Goal: Entertainment & Leisure: Consume media (video, audio)

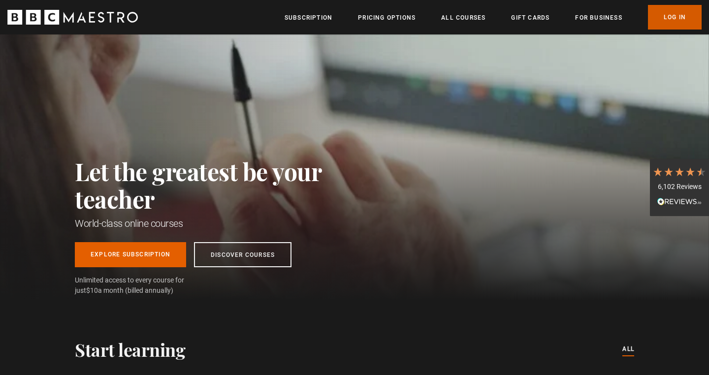
click at [673, 17] on link "Log In" at bounding box center [675, 17] width 54 height 25
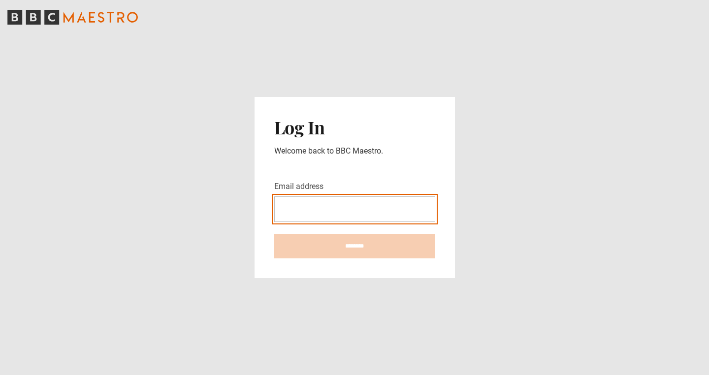
type input "**********"
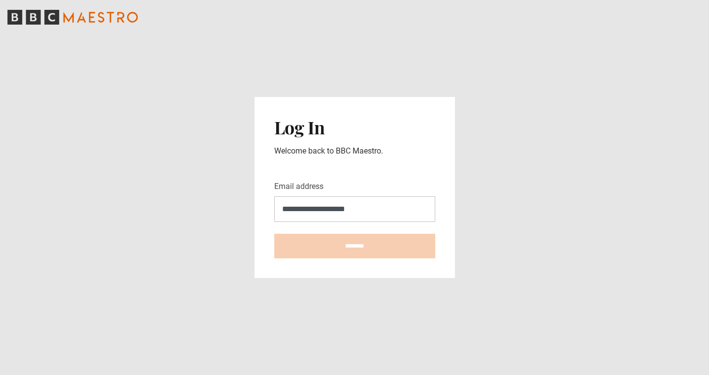
click at [354, 246] on input "********" at bounding box center [354, 246] width 161 height 25
type input "**********"
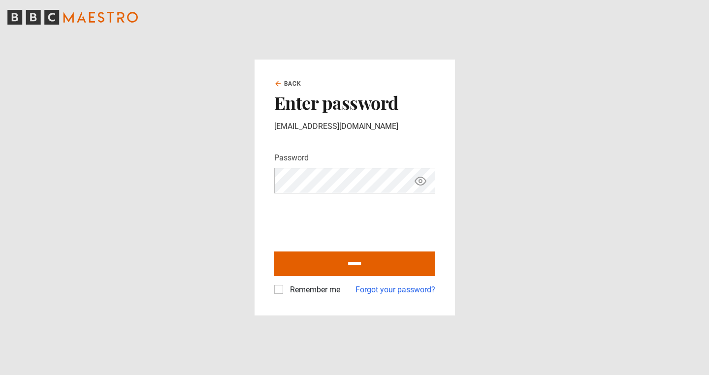
click at [286, 289] on label "Remember me" at bounding box center [313, 290] width 54 height 12
click at [362, 265] on input "******" at bounding box center [354, 264] width 161 height 25
type input "**********"
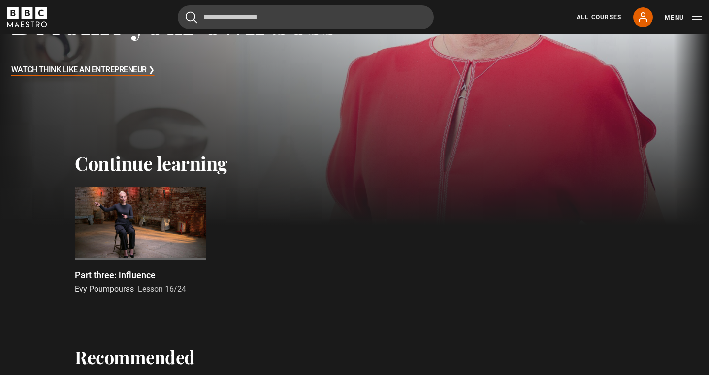
scroll to position [204, 0]
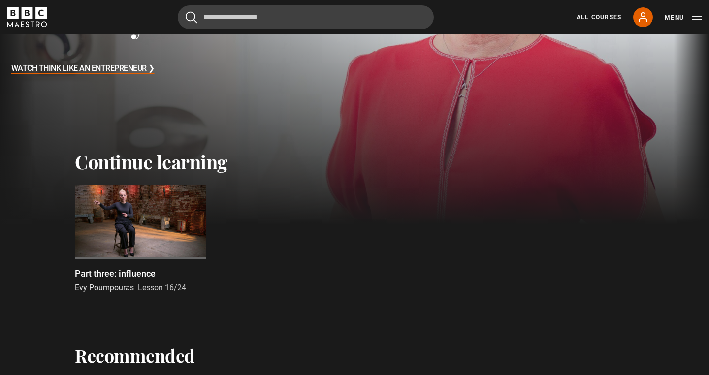
click at [150, 284] on span "Lesson 16/24" at bounding box center [162, 287] width 48 height 9
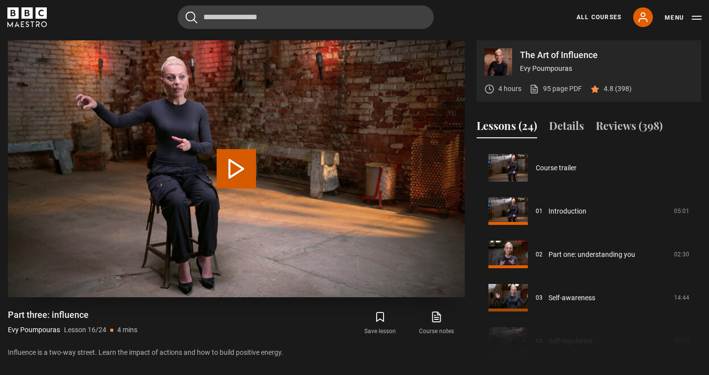
scroll to position [650, 0]
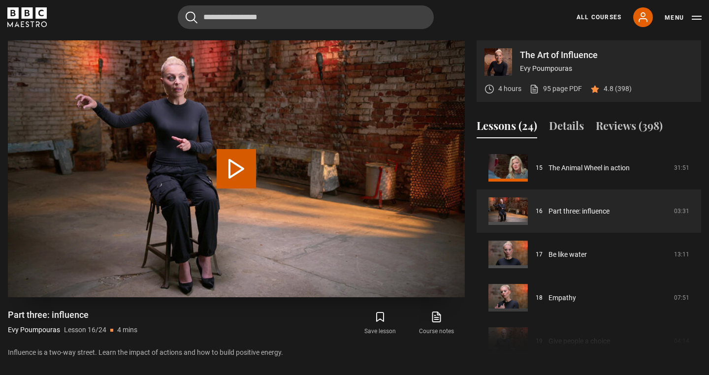
click at [239, 164] on button "Play Lesson Part three: influence" at bounding box center [236, 168] width 39 height 39
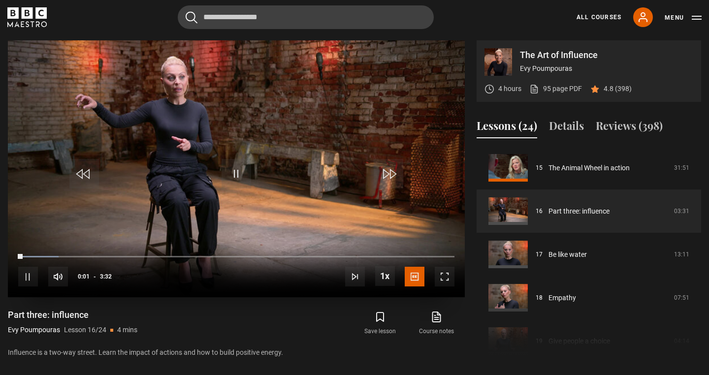
click at [450, 276] on span "Video Player" at bounding box center [445, 277] width 20 height 20
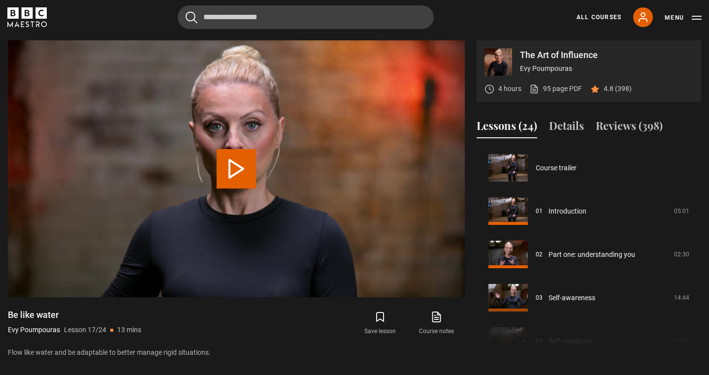
scroll to position [693, 0]
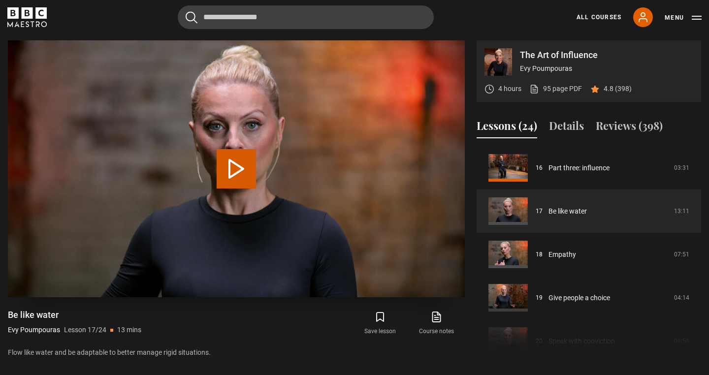
click at [234, 172] on button "Play Lesson Be like water" at bounding box center [236, 168] width 39 height 39
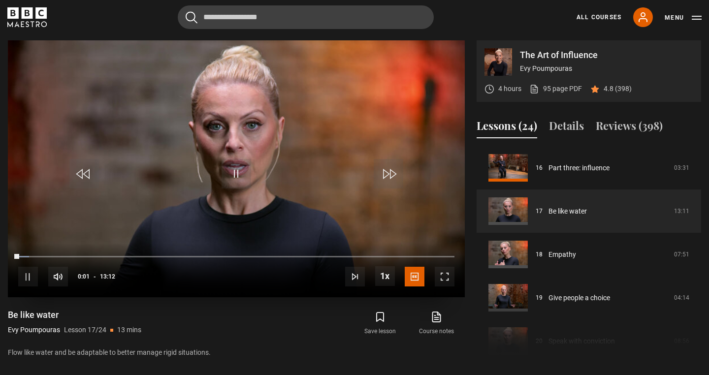
click at [445, 273] on span "Video Player" at bounding box center [445, 277] width 20 height 20
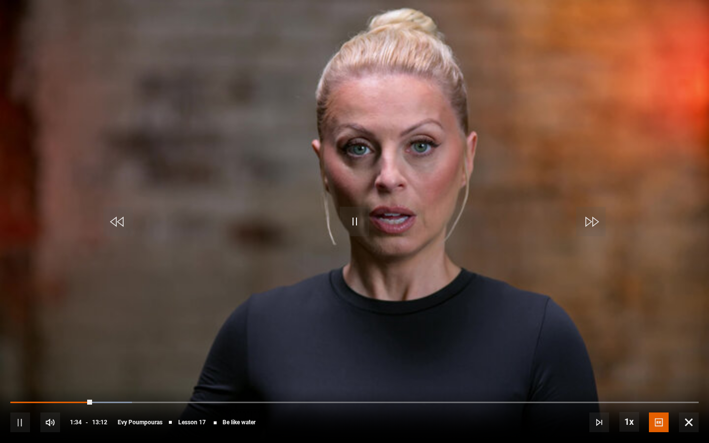
click at [21, 375] on span "Video Player" at bounding box center [20, 423] width 20 height 20
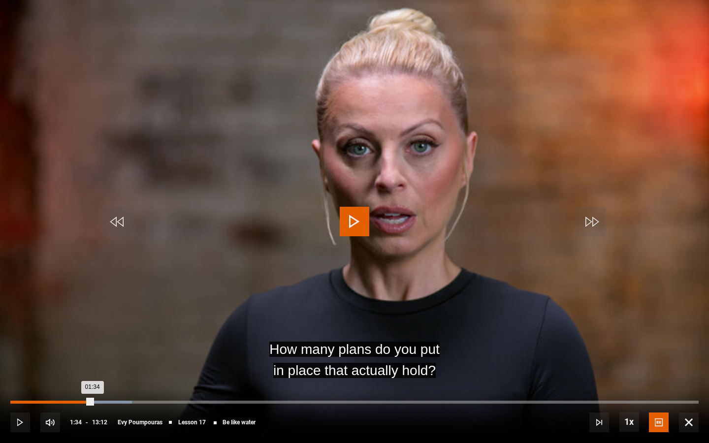
click at [77, 375] on div "01:16" at bounding box center [77, 402] width 1 height 3
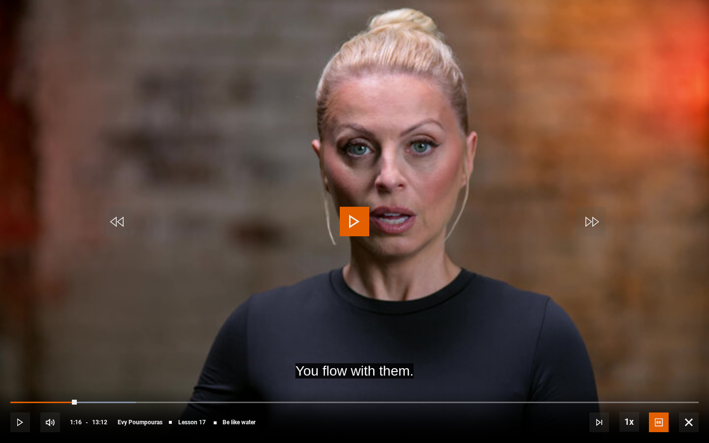
click at [355, 226] on span "Video Player" at bounding box center [355, 222] width 30 height 30
drag, startPoint x: 133, startPoint y: 402, endPoint x: 70, endPoint y: 399, distance: 62.6
click at [70, 375] on div "10s Skip Back 10 seconds Play 10s Skip Forward 10 seconds Loaded : 11.98% 01:12…" at bounding box center [354, 415] width 709 height 55
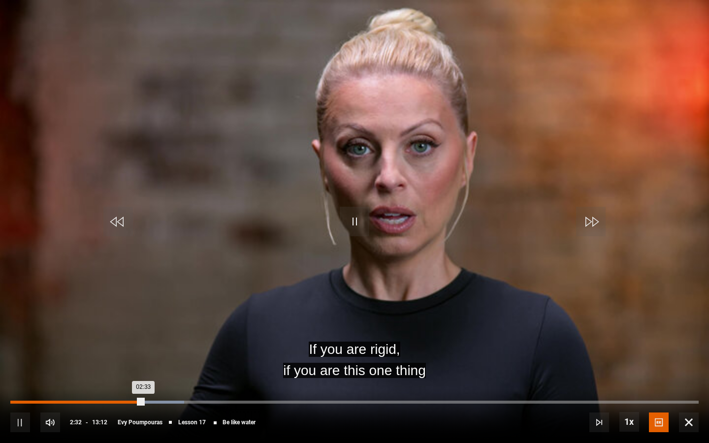
click at [131, 375] on div "Loaded : 25.25% 02:18 02:33" at bounding box center [354, 402] width 688 height 3
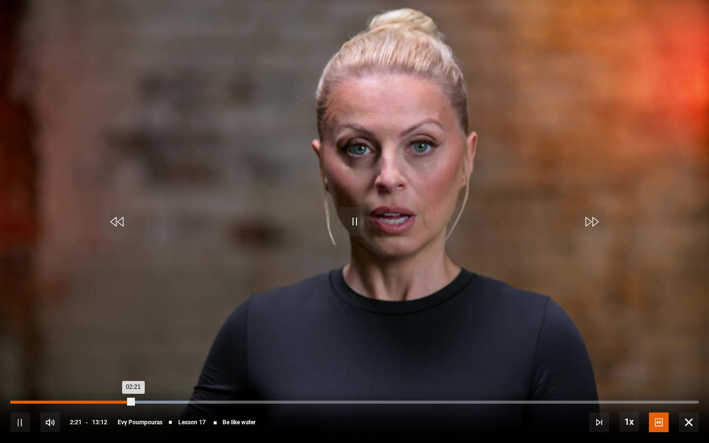
click at [122, 375] on div "02:08" at bounding box center [122, 402] width 1 height 3
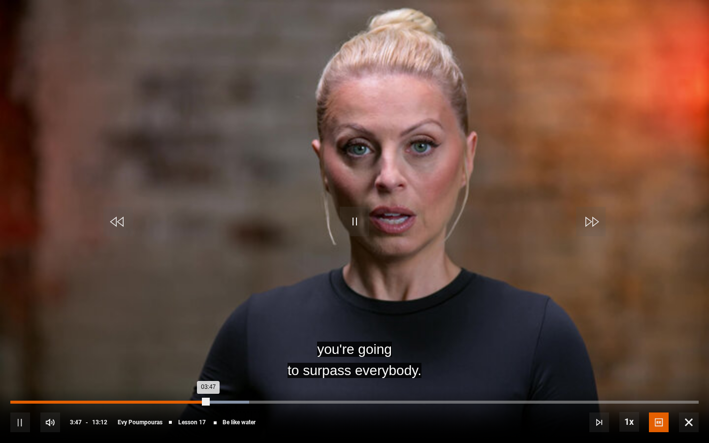
click at [190, 375] on div "03:26" at bounding box center [190, 402] width 1 height 3
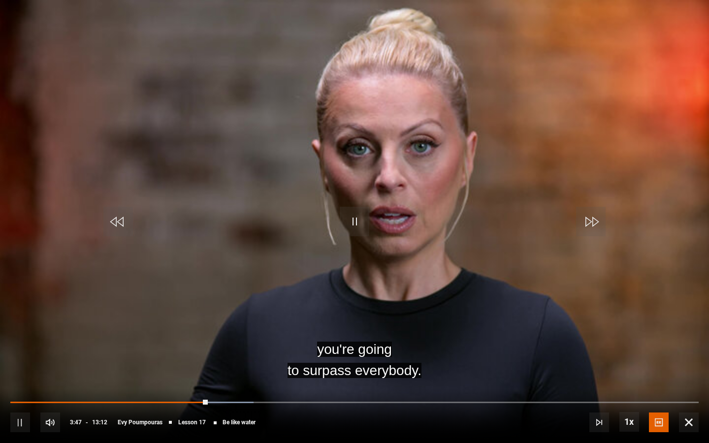
click at [26, 375] on span "Video Player" at bounding box center [20, 423] width 20 height 20
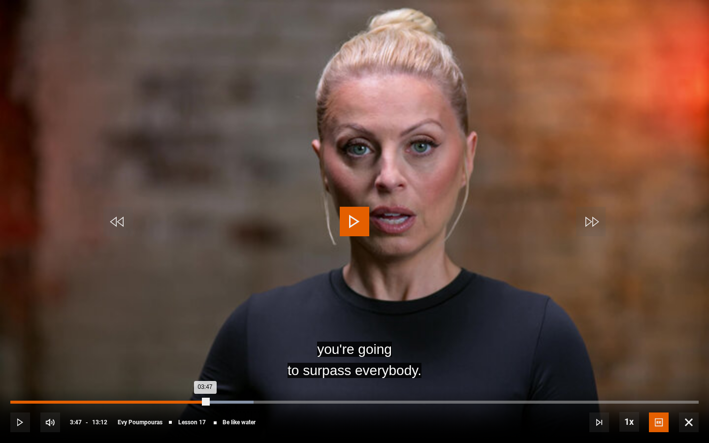
click at [198, 375] on div "Loaded : 35.34% 03:35 03:47" at bounding box center [354, 402] width 688 height 3
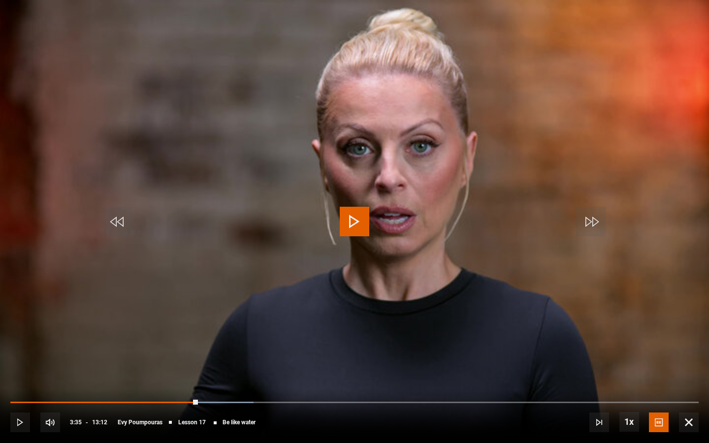
click at [350, 231] on span "Video Player" at bounding box center [355, 222] width 30 height 30
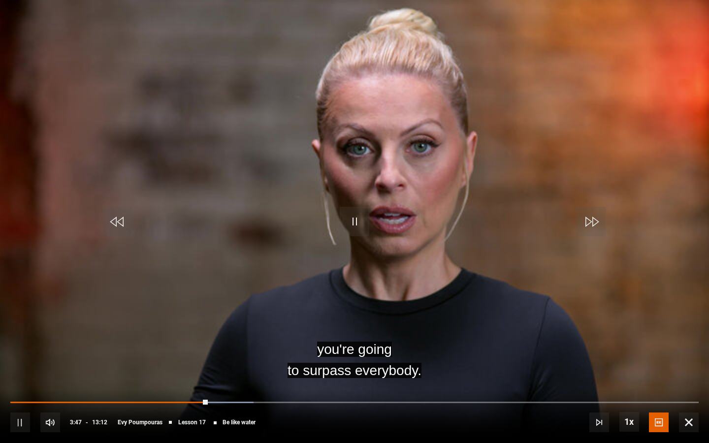
click at [187, 375] on div "10s Skip Back 10 seconds Pause 10s Skip Forward 10 seconds Loaded : 35.34% 03:1…" at bounding box center [354, 415] width 709 height 55
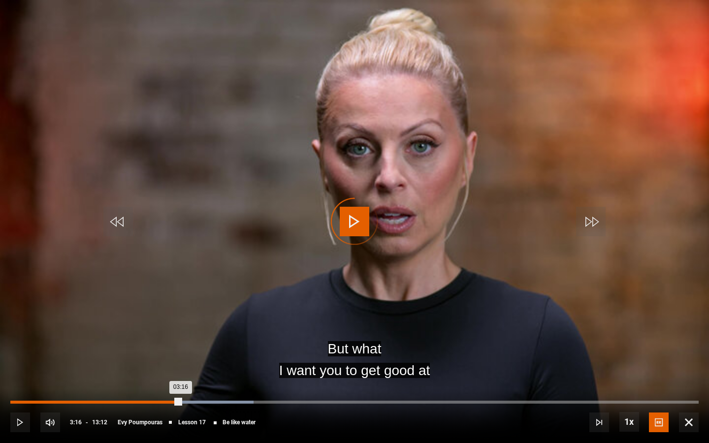
click at [181, 375] on div "Loaded : 35.34% 03:16 03:16" at bounding box center [354, 402] width 688 height 3
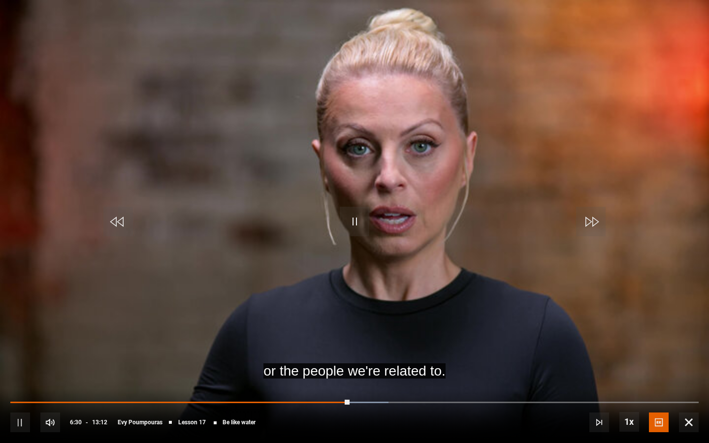
click at [22, 375] on span "Video Player" at bounding box center [20, 423] width 20 height 20
click at [352, 225] on span "Video Player" at bounding box center [355, 222] width 30 height 30
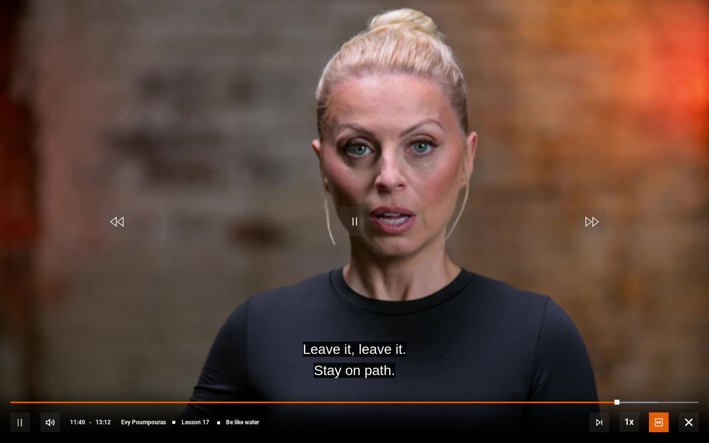
click at [18, 375] on span "Video Player" at bounding box center [20, 423] width 20 height 20
click at [359, 231] on span "Video Player" at bounding box center [355, 222] width 30 height 30
click at [354, 221] on span "Video Player" at bounding box center [355, 222] width 30 height 30
click at [347, 220] on span "Video Player" at bounding box center [355, 222] width 30 height 30
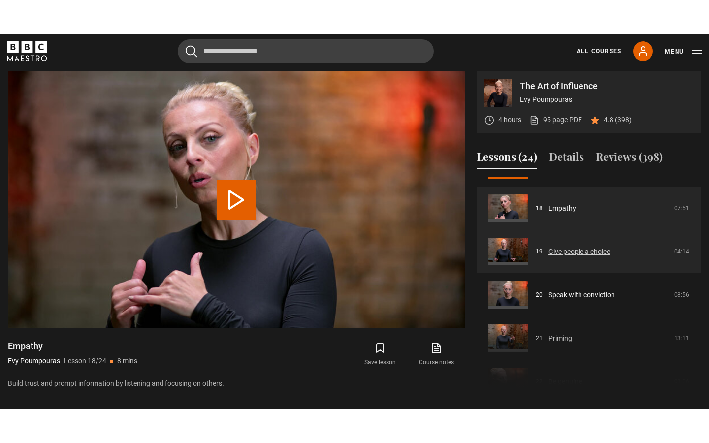
scroll to position [757, 0]
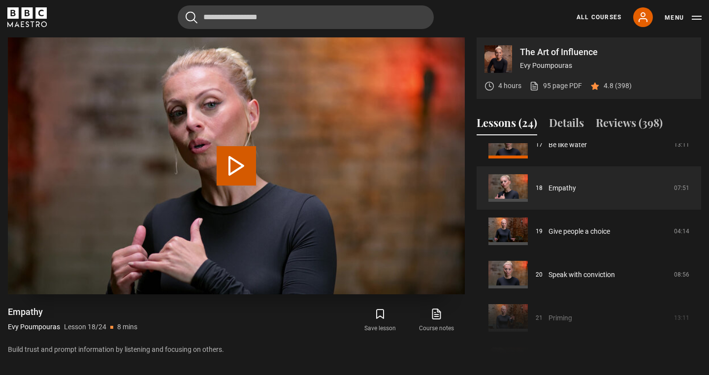
click at [229, 161] on button "Play Lesson Empathy" at bounding box center [236, 165] width 39 height 39
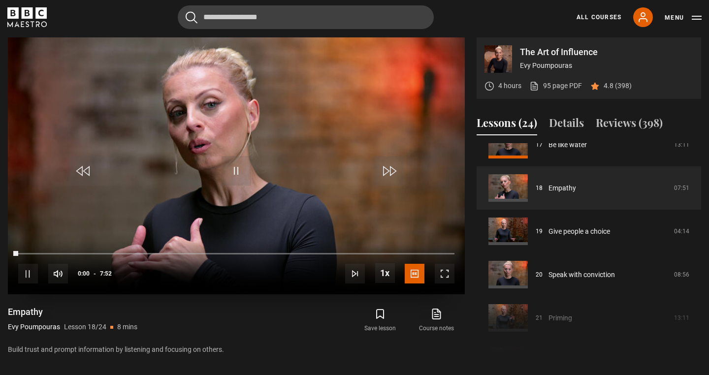
click at [447, 275] on span "Video Player" at bounding box center [445, 274] width 20 height 20
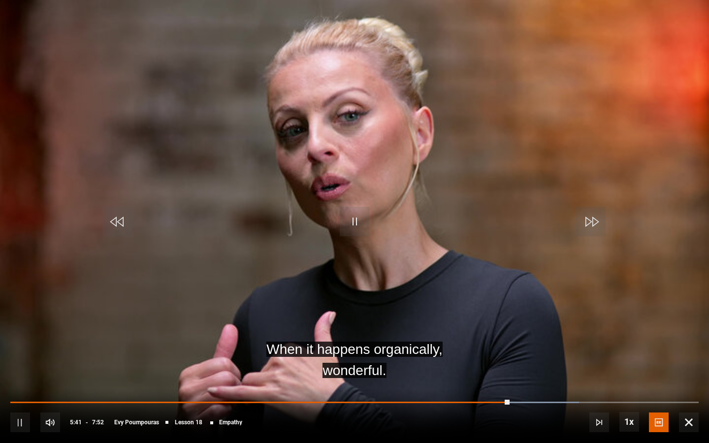
click at [24, 375] on span "Video Player" at bounding box center [20, 423] width 20 height 20
click at [350, 227] on span "Video Player" at bounding box center [355, 222] width 30 height 30
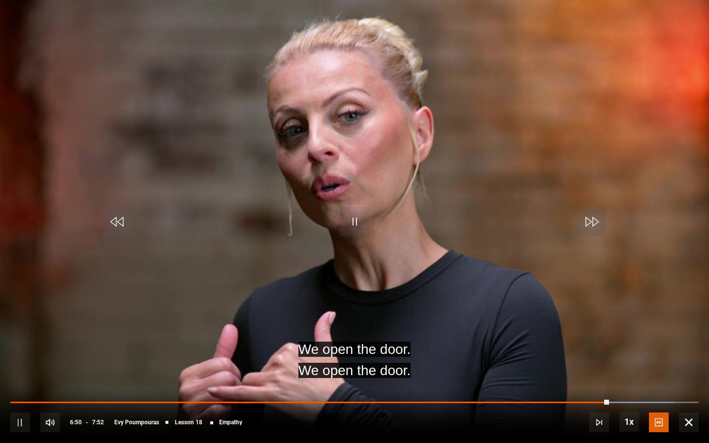
click at [350, 224] on span "Video Player" at bounding box center [355, 222] width 30 height 30
click at [354, 222] on span "Video Player" at bounding box center [355, 222] width 30 height 30
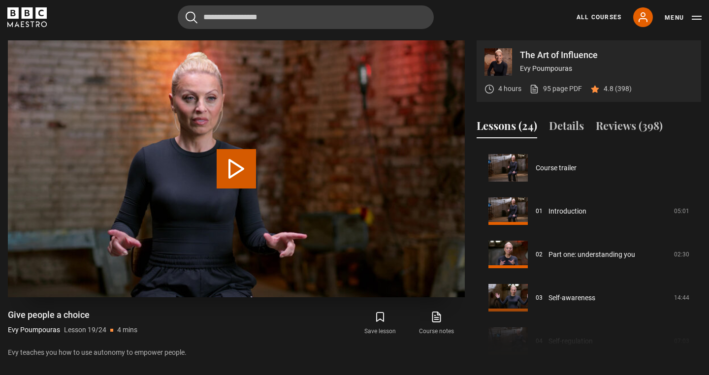
scroll to position [780, 0]
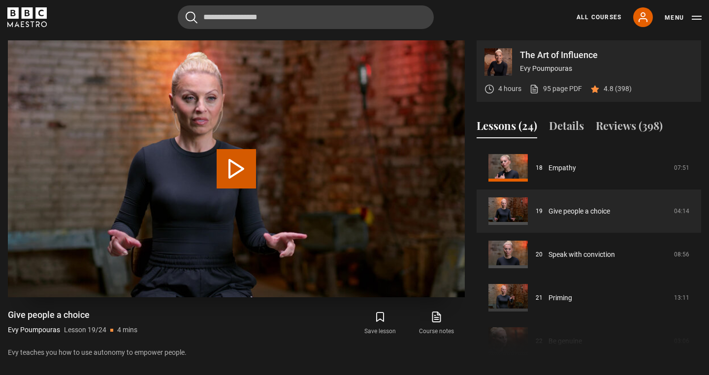
click at [236, 169] on button "Play Lesson Give people a choice" at bounding box center [236, 168] width 39 height 39
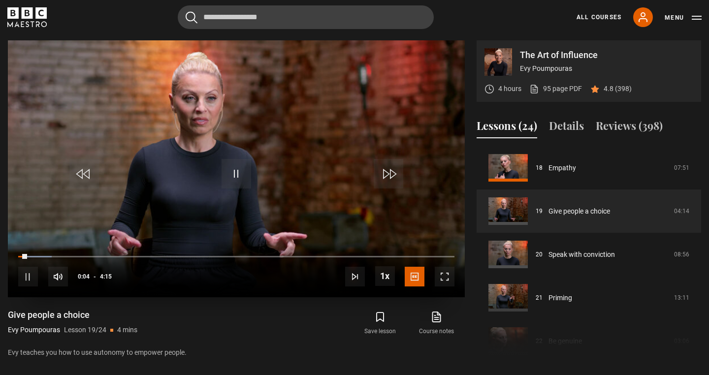
click at [445, 276] on span "Video Player" at bounding box center [445, 277] width 20 height 20
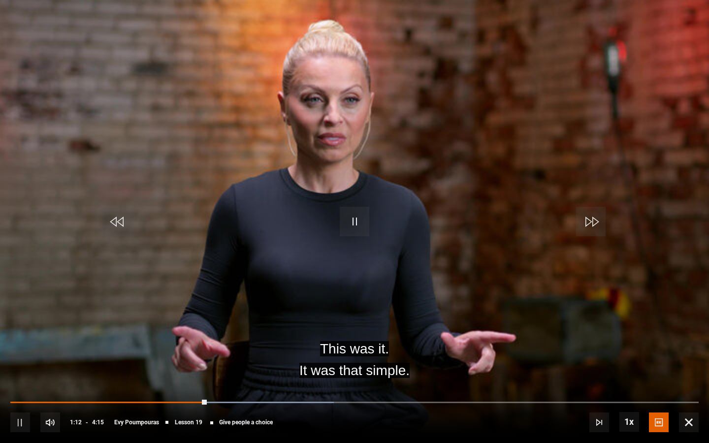
click at [356, 222] on span "Video Player" at bounding box center [355, 222] width 30 height 30
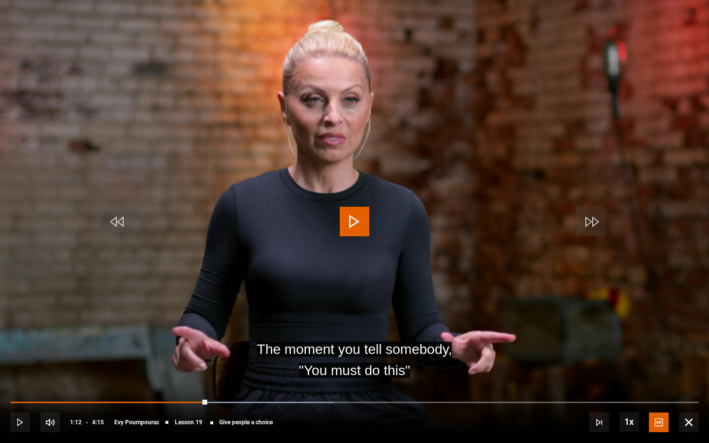
click at [356, 222] on span "Video Player" at bounding box center [355, 222] width 30 height 30
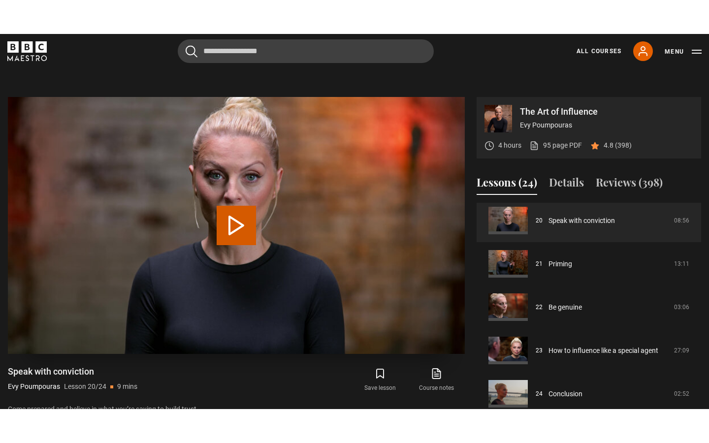
scroll to position [384, 0]
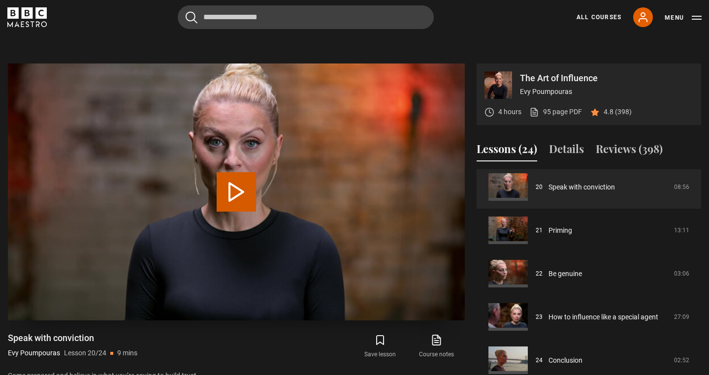
click at [236, 188] on button "Play Lesson Speak with conviction" at bounding box center [236, 191] width 39 height 39
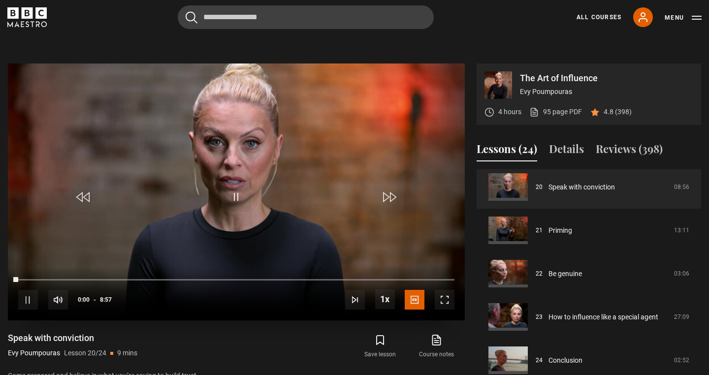
click at [450, 295] on span "Video Player" at bounding box center [445, 300] width 20 height 20
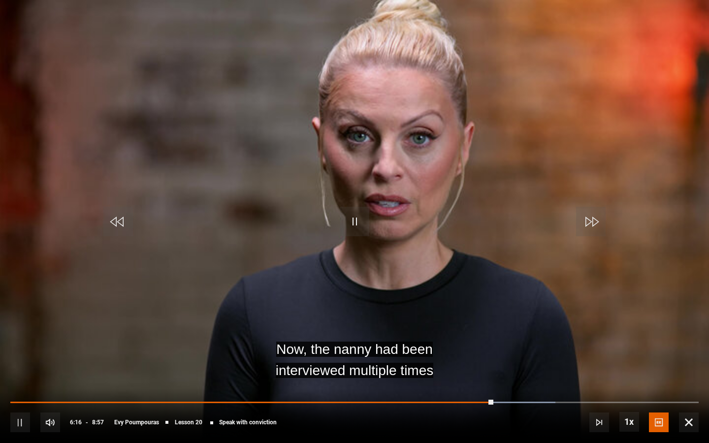
click at [353, 213] on span "Video Player" at bounding box center [355, 222] width 30 height 30
click at [356, 225] on span "Video Player" at bounding box center [355, 222] width 30 height 30
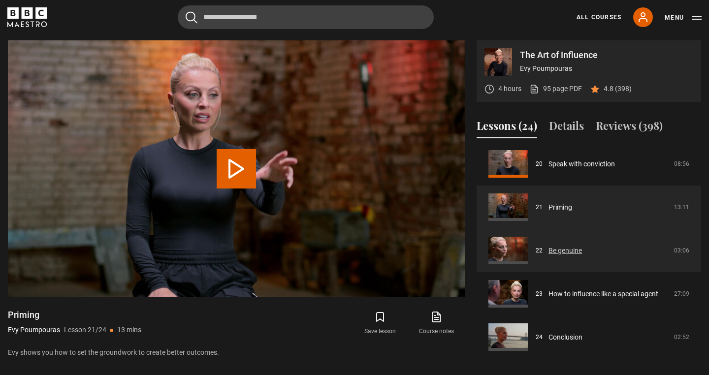
scroll to position [870, 0]
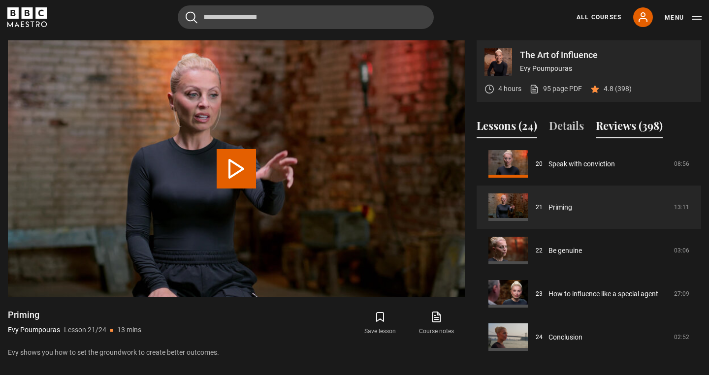
click at [633, 130] on button "Reviews (398)" at bounding box center [629, 128] width 67 height 21
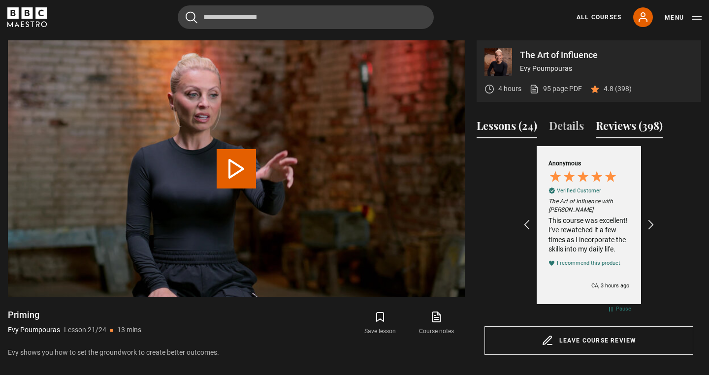
click at [512, 129] on button "Lessons (24)" at bounding box center [507, 128] width 61 height 21
